Goal: Task Accomplishment & Management: Use online tool/utility

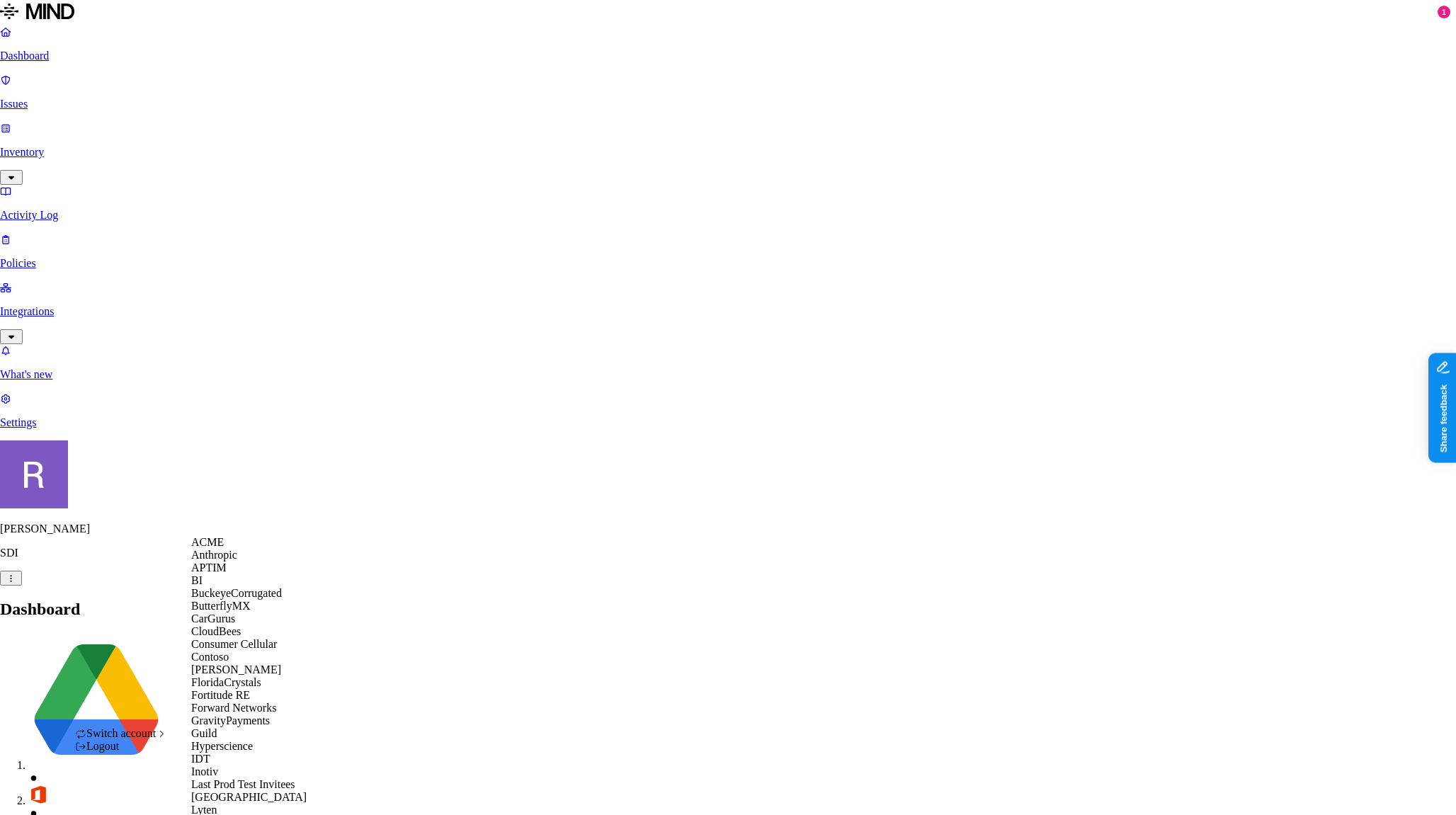
click at [152, 740] on div "Switch account" at bounding box center [121, 734] width 92 height 13
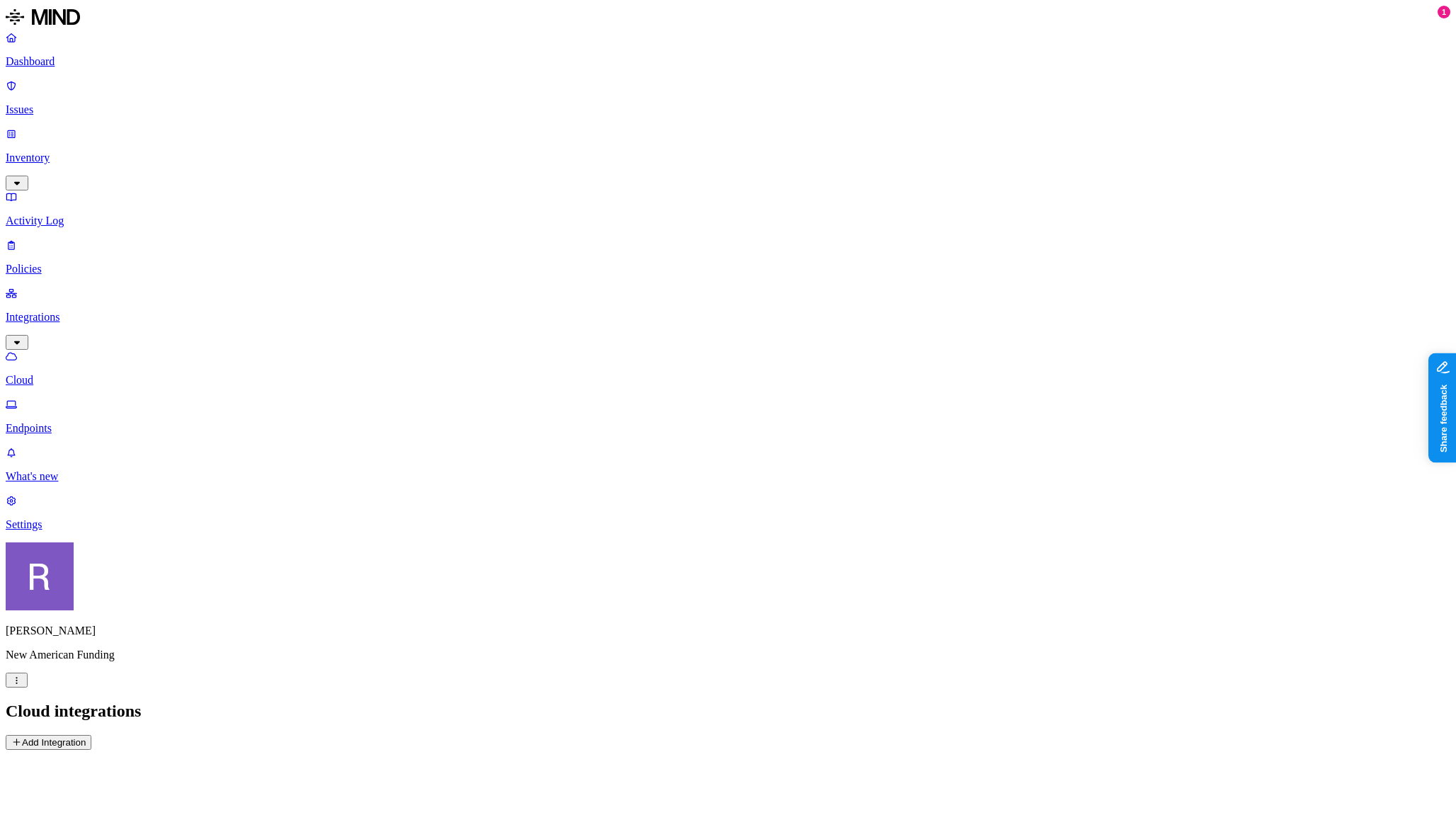
click at [85, 422] on p "Endpoints" at bounding box center [728, 428] width 1445 height 13
click at [67, 531] on p "Settings" at bounding box center [728, 525] width 1445 height 13
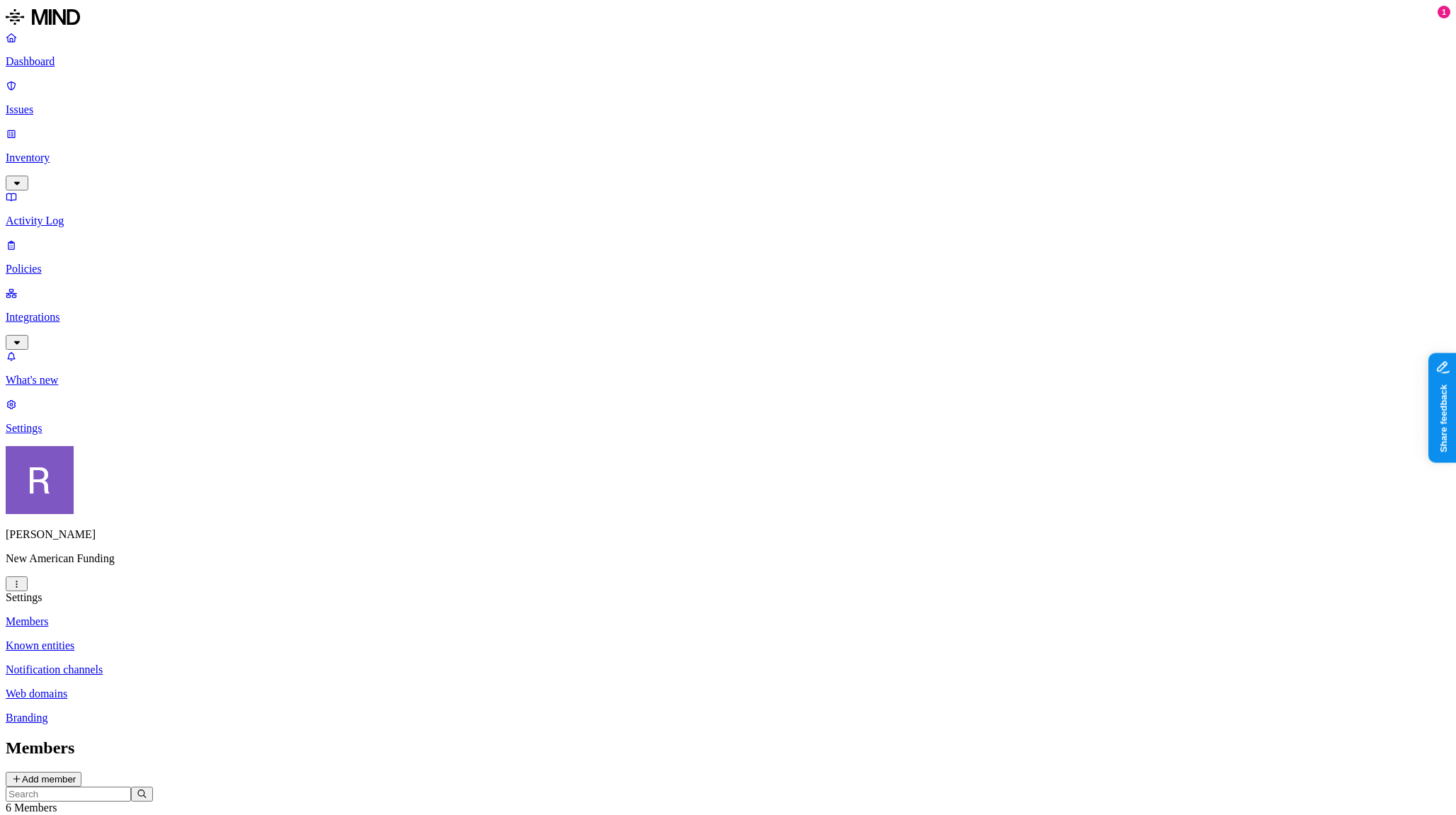
click at [135, 783] on html "Dashboard Issues Inventory Activity Log Policies Integrations What's new 1 Sett…" at bounding box center [728, 625] width 1456 height 1250
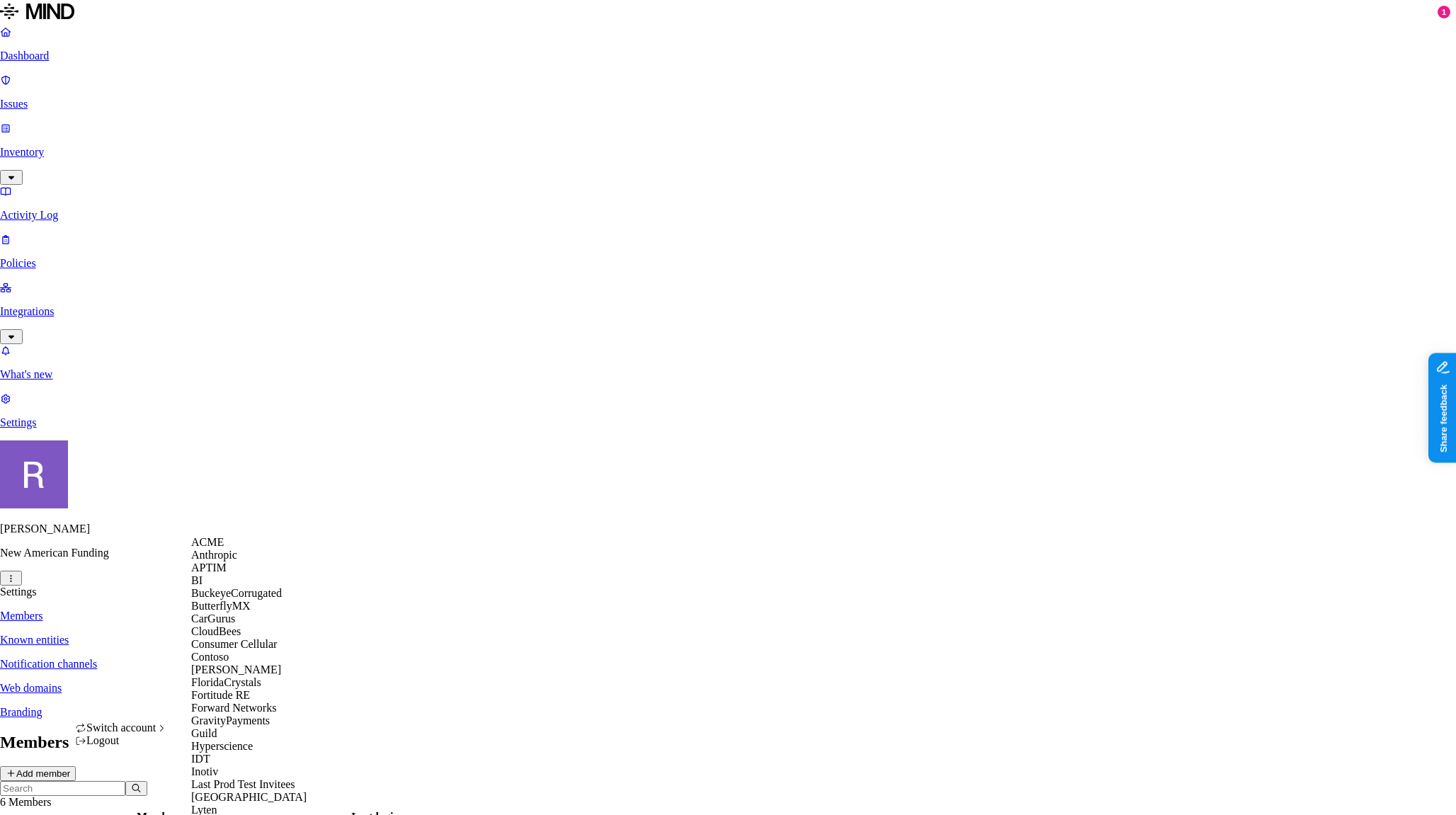
scroll to position [759, 0]
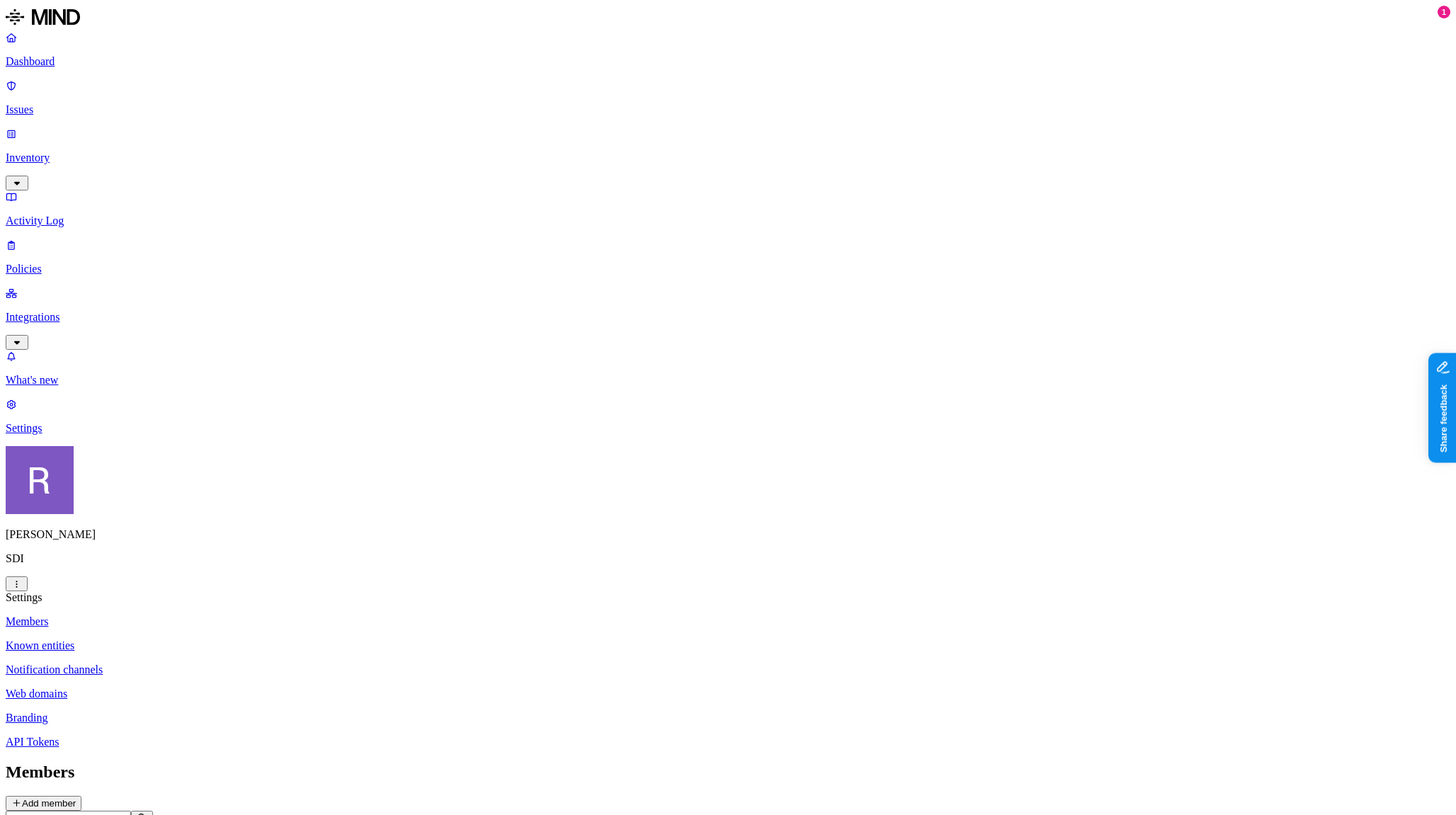
click at [63, 311] on p "Integrations" at bounding box center [728, 318] width 1445 height 13
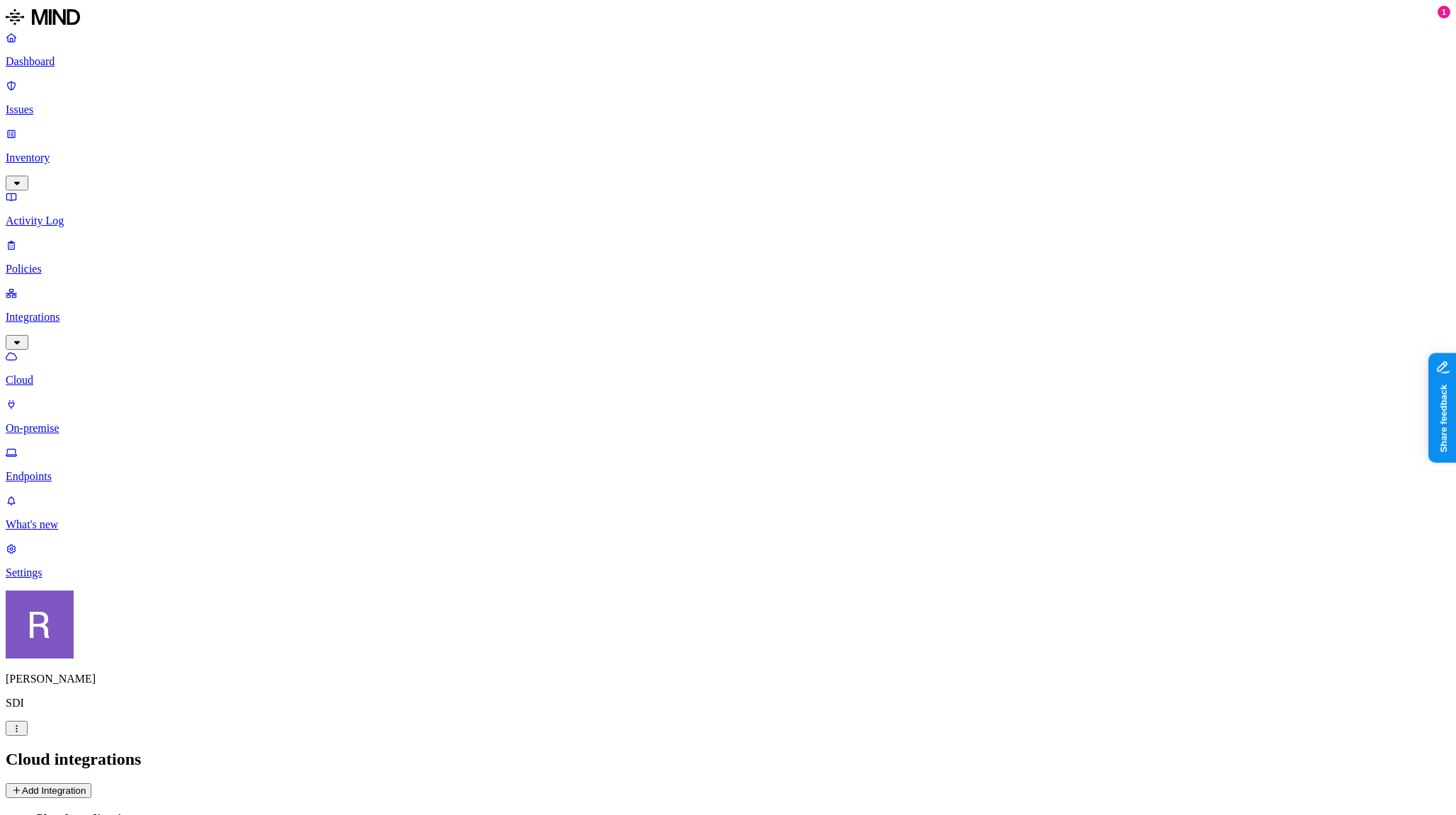
click at [22, 786] on icon at bounding box center [16, 790] width 10 height 9
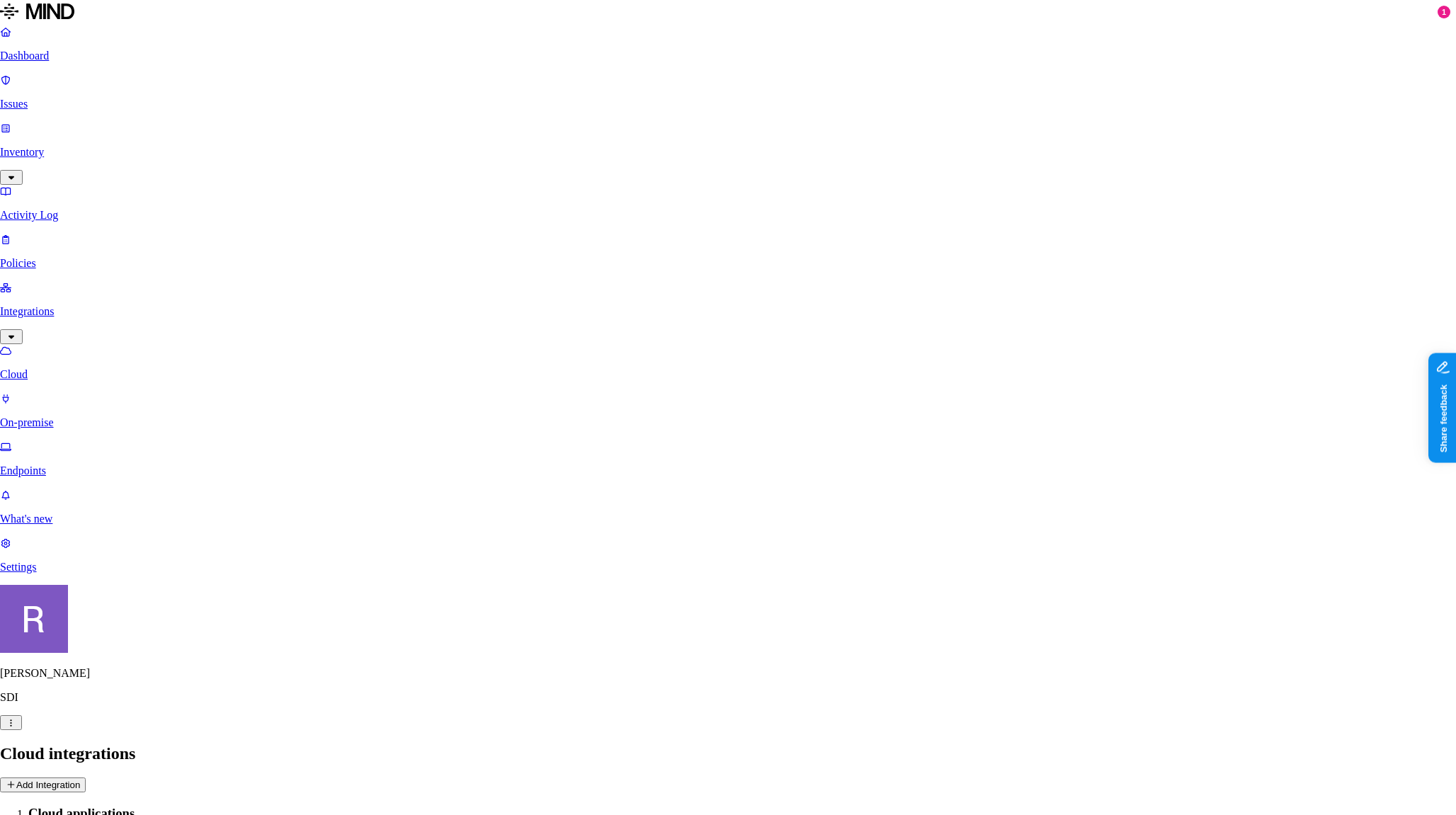
paste input "2eg8Q~~OHSmPTo7dqPCFk5tKWRqLt9T0YTXCMahx"
type input "2eg8Q~~OHSmPTo7dqPCFk5tKWRqLt9T0YTXCMahx"
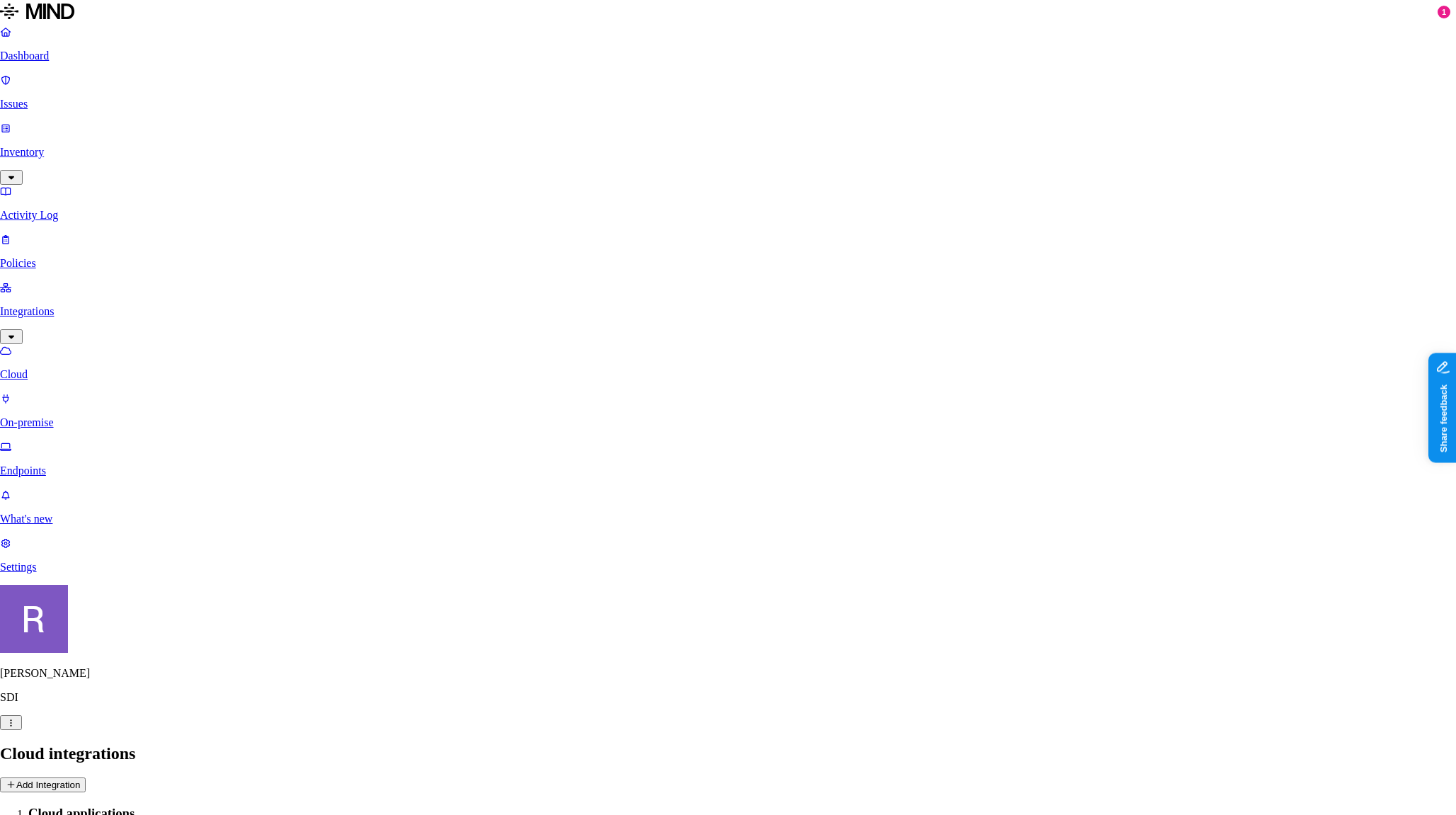
type input "SDI M365"
paste input "3a08d171-ec63-4daf-ac07-66694ed34deb"
type input "3a08d171-ec63-4daf-ac07-66694ed34deb"
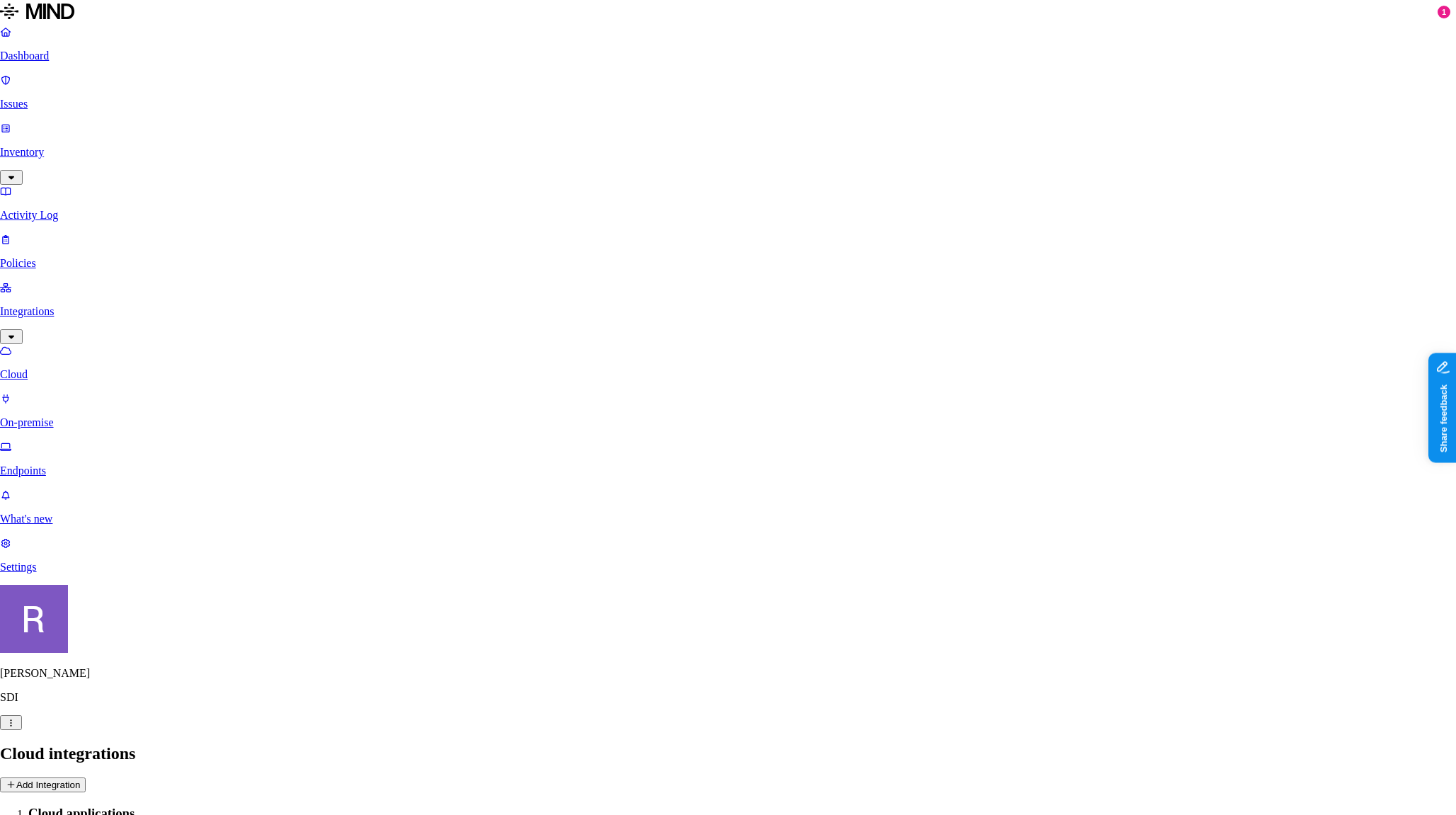
paste input "b4a7574c-39c8-4eaa-8267-097002ffb2e9"
type input "b4a7574c-39c8-4eaa-8267-097002ffb2e9"
